Goal: Task Accomplishment & Management: Use online tool/utility

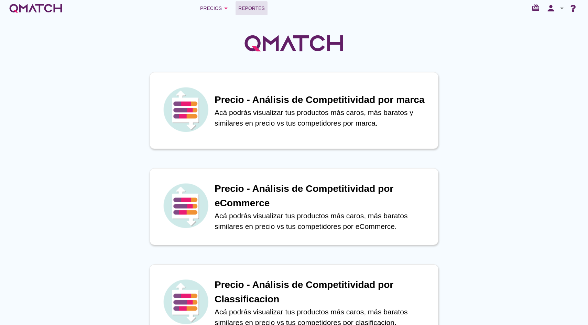
click at [256, 7] on span "Reportes" at bounding box center [251, 8] width 26 height 8
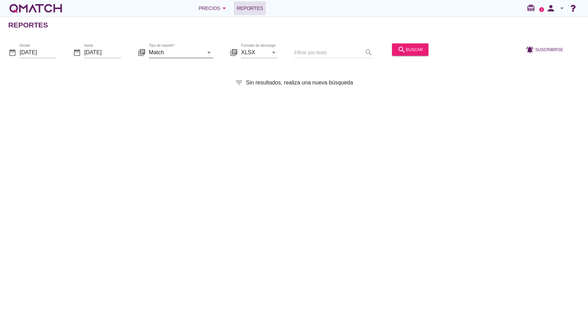
click at [174, 52] on input "Match" at bounding box center [176, 52] width 55 height 11
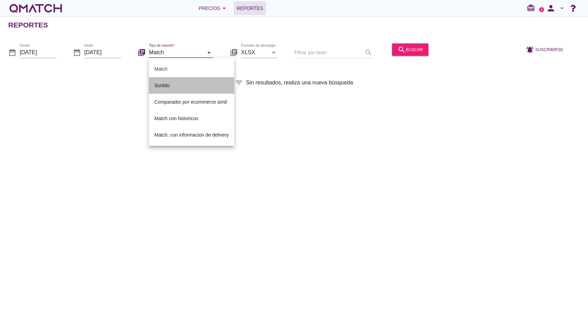
click at [176, 89] on div "Surtido" at bounding box center [191, 85] width 74 height 8
type input "Surtido"
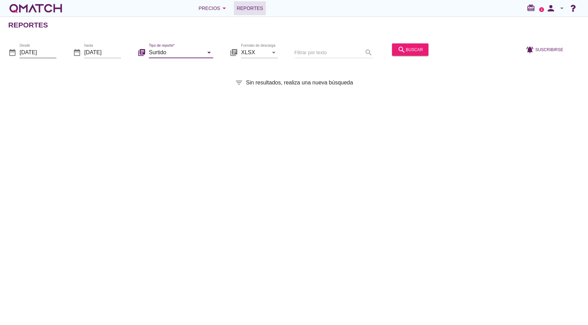
click at [52, 55] on input "[DATE]" at bounding box center [38, 52] width 37 height 11
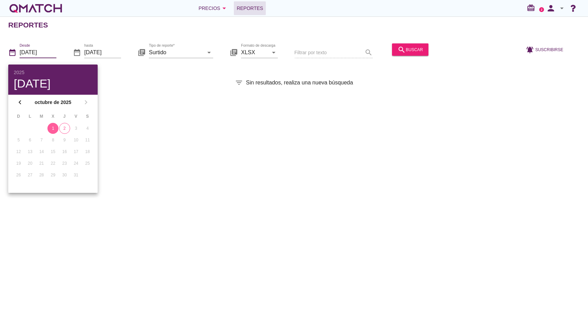
click at [49, 130] on div "1" at bounding box center [52, 128] width 11 height 6
click at [109, 56] on input "[DATE]" at bounding box center [102, 52] width 37 height 11
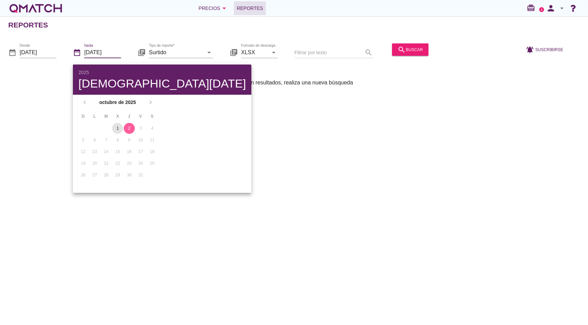
click at [119, 131] on div "1" at bounding box center [117, 128] width 11 height 6
type input "[DATE]"
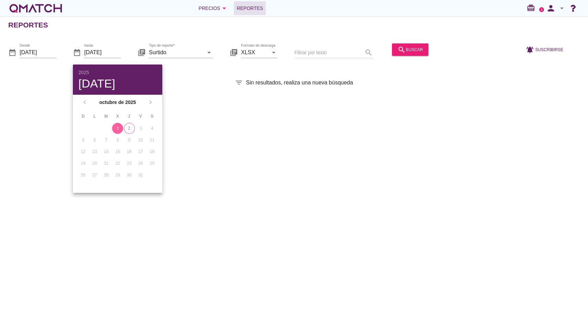
click at [180, 102] on div "Reportes date_range Desde [DATE] date_range hasta [DATE] library_books Tipo de …" at bounding box center [294, 170] width 588 height 309
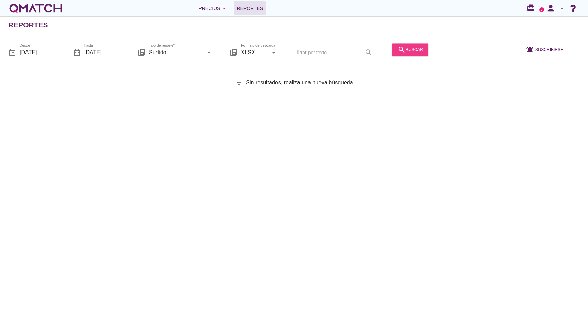
click at [399, 47] on div "search buscar" at bounding box center [409, 49] width 25 height 8
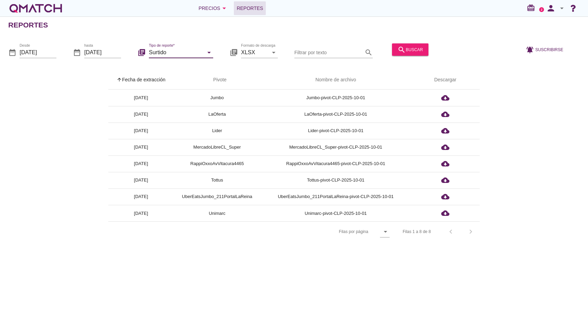
click at [196, 52] on input "Surtido" at bounding box center [176, 52] width 55 height 11
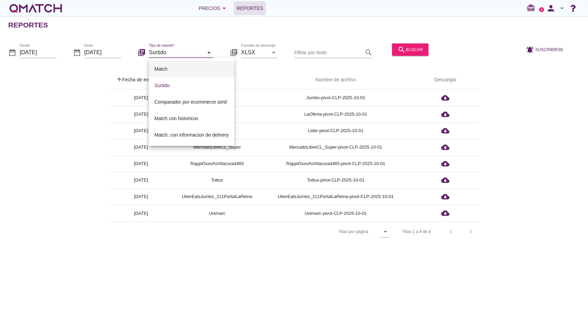
click at [197, 68] on div "Match" at bounding box center [191, 69] width 74 height 8
type input "Match"
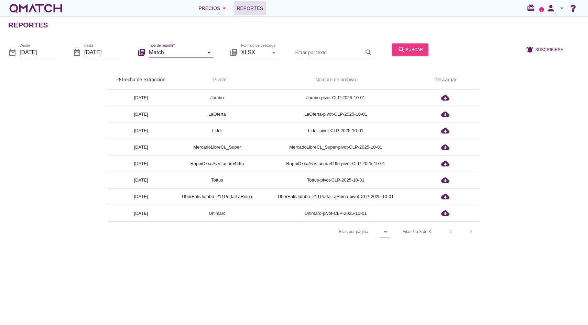
click at [392, 55] on button "search buscar" at bounding box center [410, 49] width 36 height 12
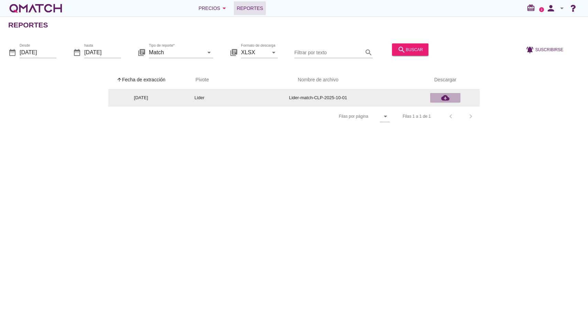
click at [445, 99] on icon "cloud_download" at bounding box center [445, 98] width 8 height 8
